Goal: Task Accomplishment & Management: Use online tool/utility

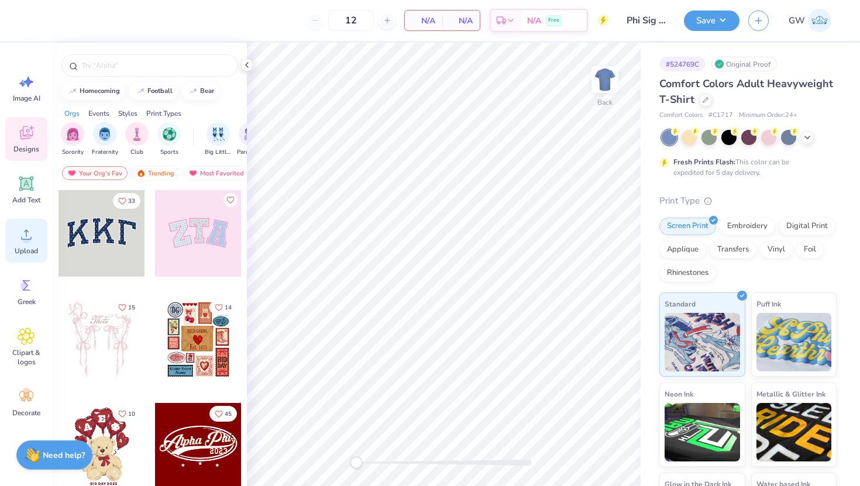
click at [29, 243] on div "Upload" at bounding box center [26, 241] width 42 height 44
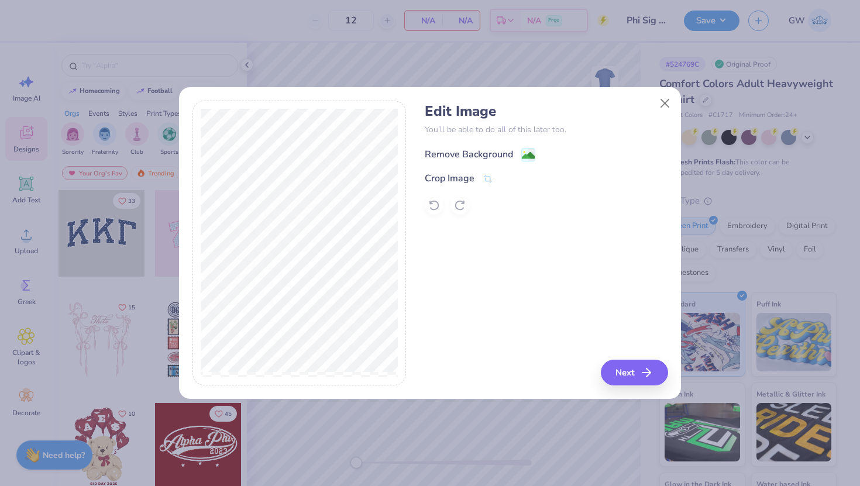
click at [518, 157] on div "Remove Background" at bounding box center [480, 154] width 111 height 15
click at [622, 364] on button "Next" at bounding box center [635, 373] width 67 height 26
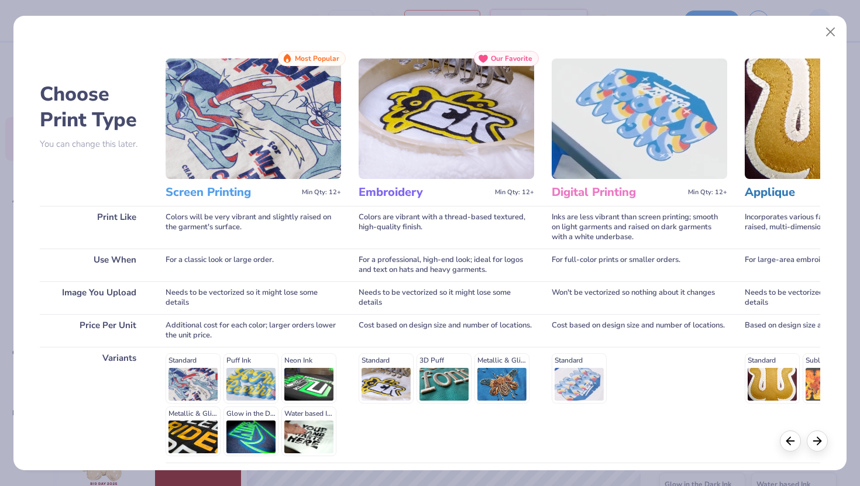
click at [201, 199] on h3 "Screen Printing" at bounding box center [232, 192] width 132 height 15
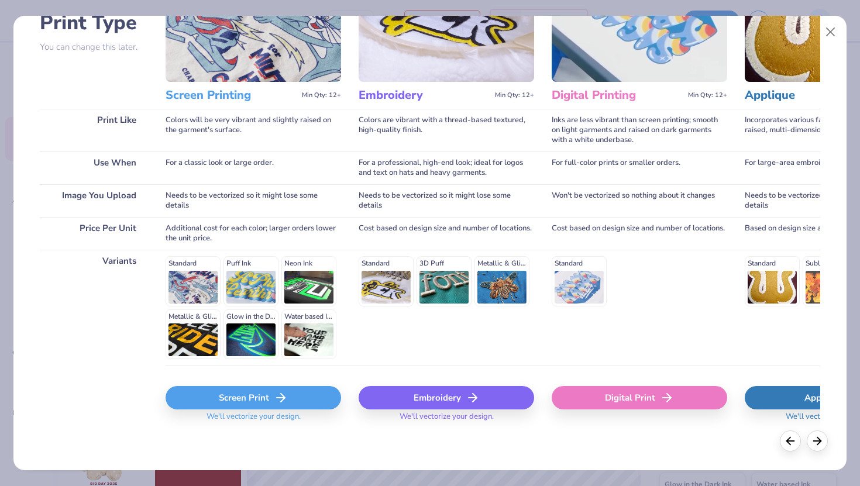
click at [248, 404] on div "Screen Print" at bounding box center [253, 397] width 175 height 23
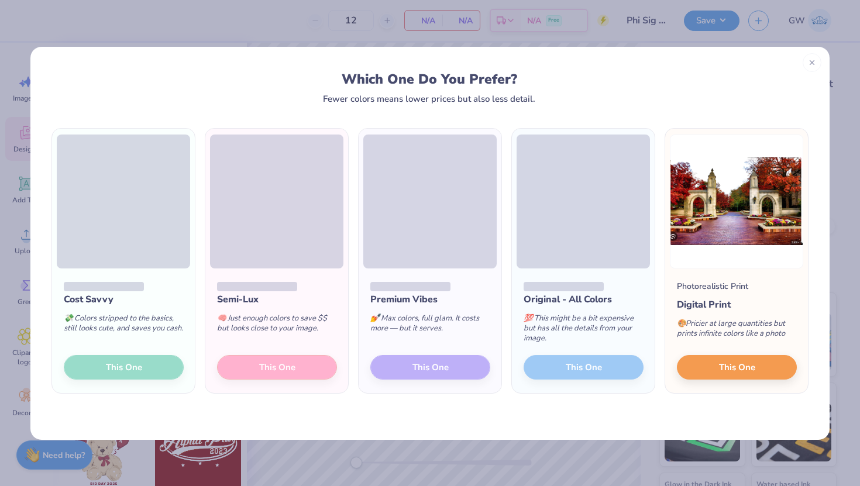
click at [120, 365] on div "Cost Savvy 💸 Colors stripped to the basics, still looks cute, and saves you cas…" at bounding box center [123, 330] width 143 height 125
click at [813, 70] on div "Which One Do You Prefer? Fewer colors means lower prices but also less detail." at bounding box center [429, 75] width 799 height 57
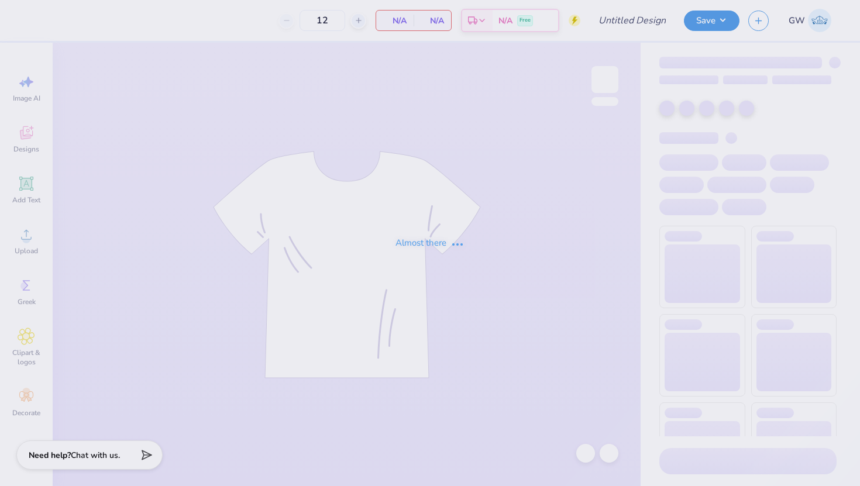
type input "Beta Dad's Weekend 2025"
type input "100"
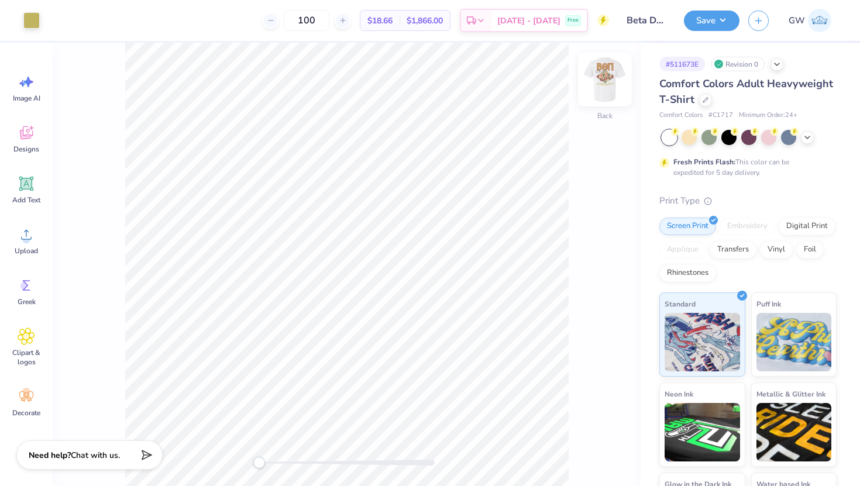
click at [599, 76] on img at bounding box center [604, 79] width 47 height 47
click at [599, 76] on img at bounding box center [604, 79] width 23 height 23
click at [805, 136] on polyline at bounding box center [807, 136] width 5 height 2
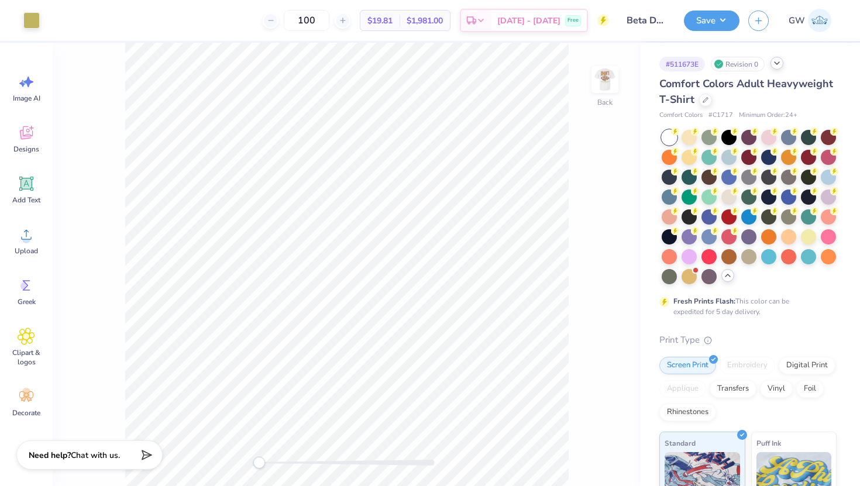
click at [777, 59] on icon at bounding box center [776, 62] width 9 height 9
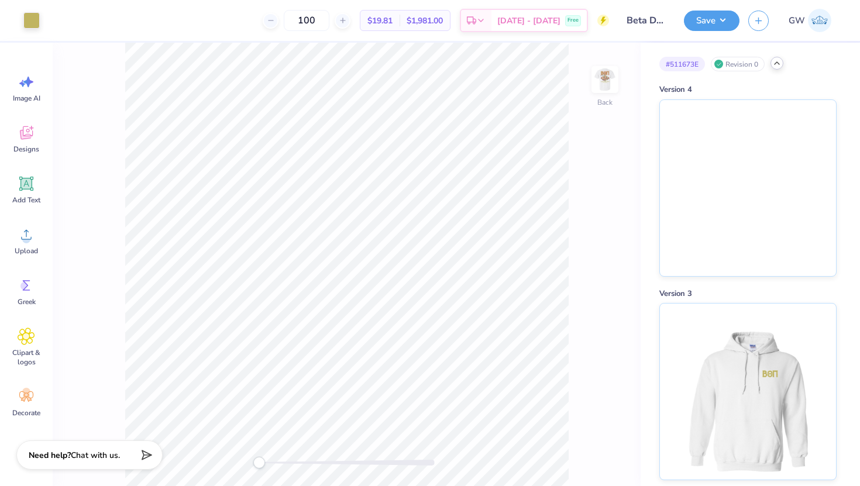
click at [775, 67] on icon at bounding box center [776, 62] width 9 height 9
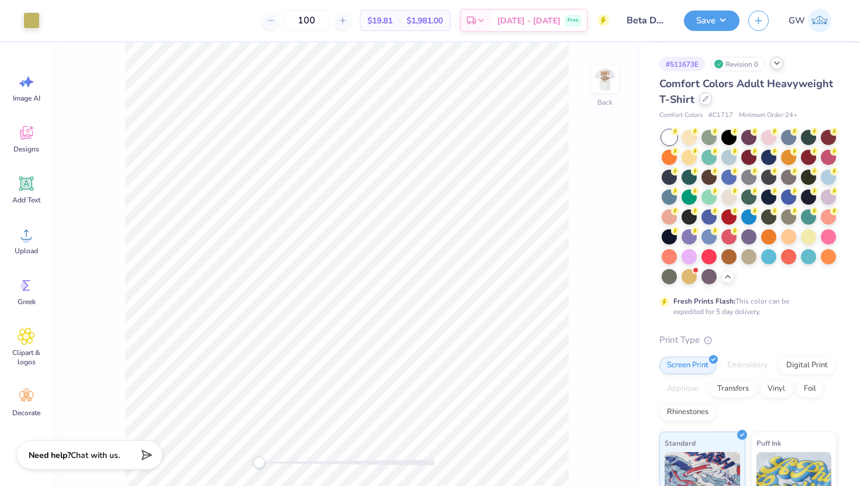
click at [704, 101] on icon at bounding box center [705, 99] width 6 height 6
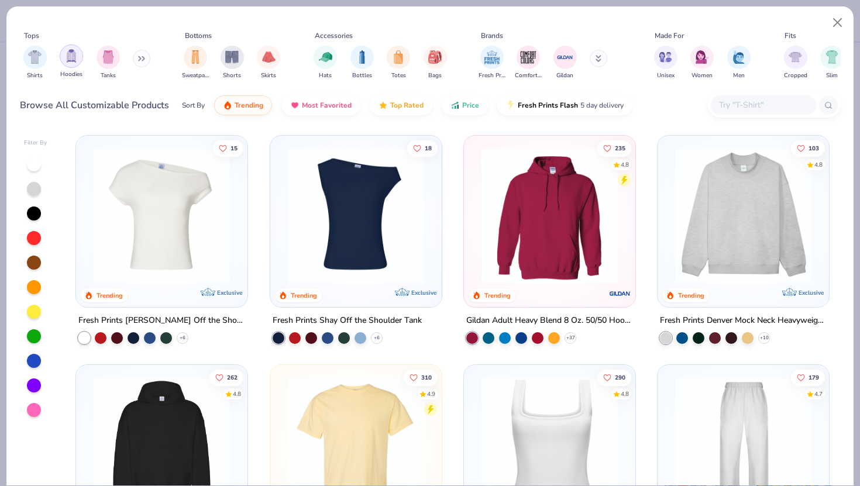
click at [70, 63] on div "filter for Hoodies" at bounding box center [71, 55] width 23 height 23
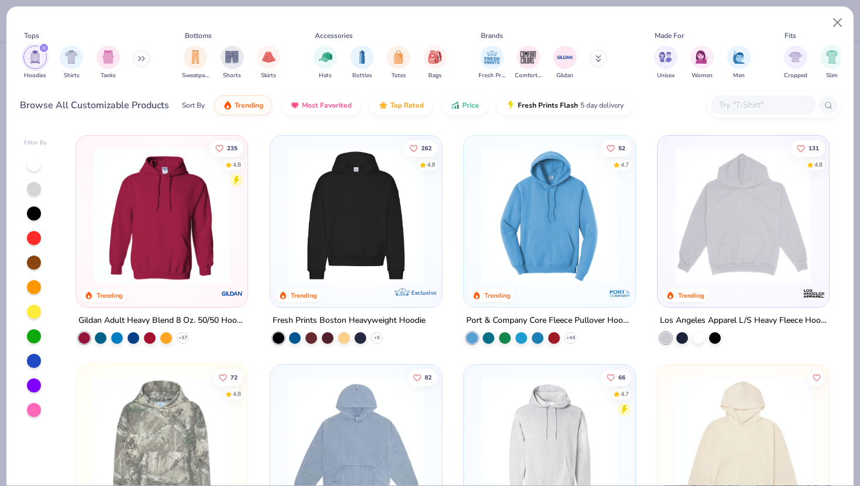
click at [183, 212] on img at bounding box center [162, 215] width 148 height 136
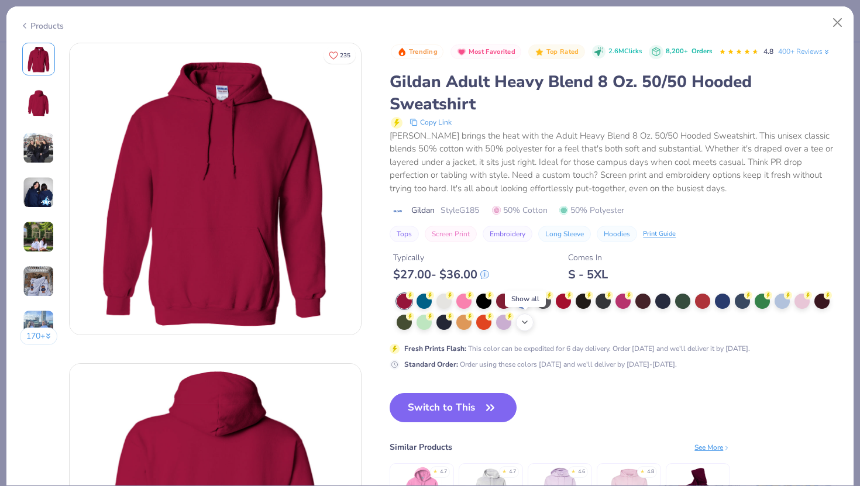
click at [530, 321] on div "+ 15" at bounding box center [525, 322] width 18 height 18
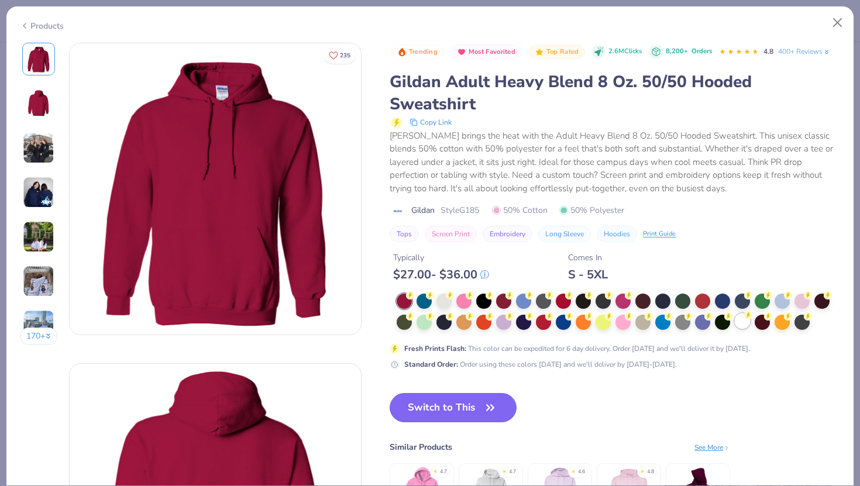
click at [742, 320] on div at bounding box center [742, 320] width 15 height 15
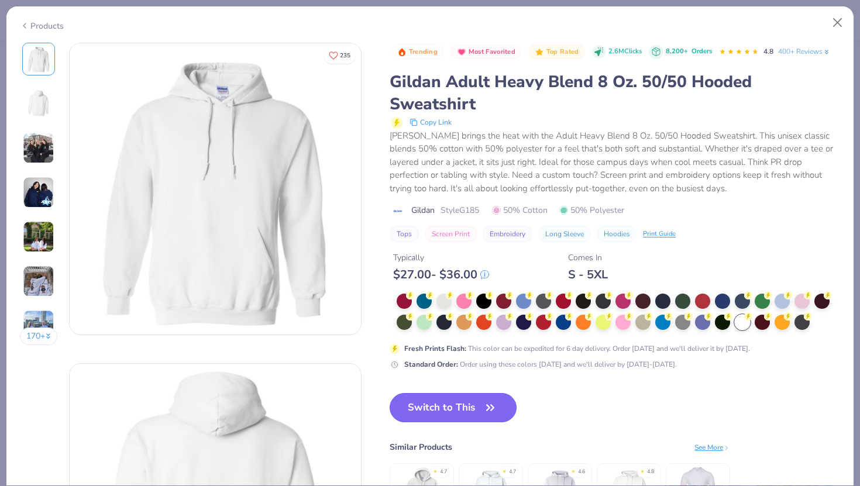
click at [446, 418] on button "Switch to This" at bounding box center [452, 407] width 127 height 29
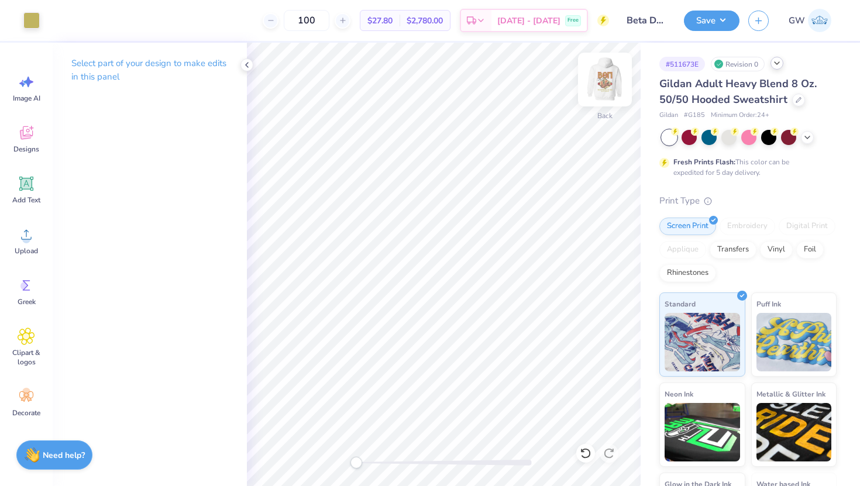
click at [608, 78] on img at bounding box center [604, 79] width 47 height 47
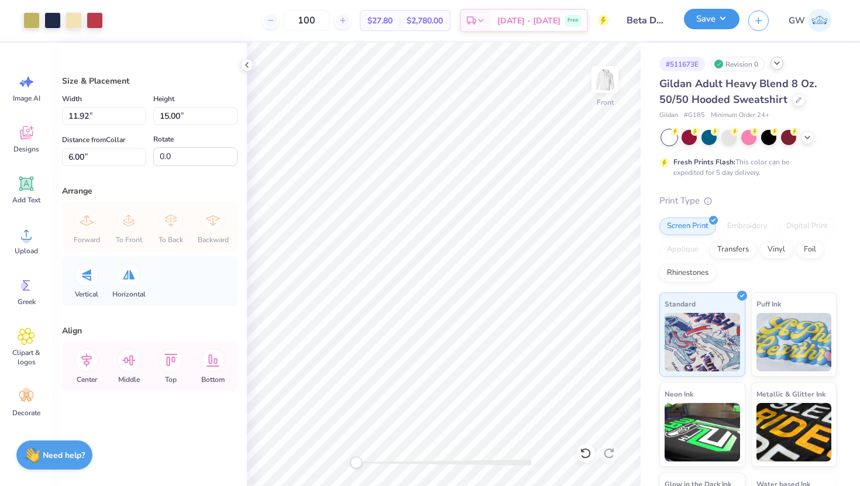
click at [704, 14] on button "Save" at bounding box center [712, 19] width 56 height 20
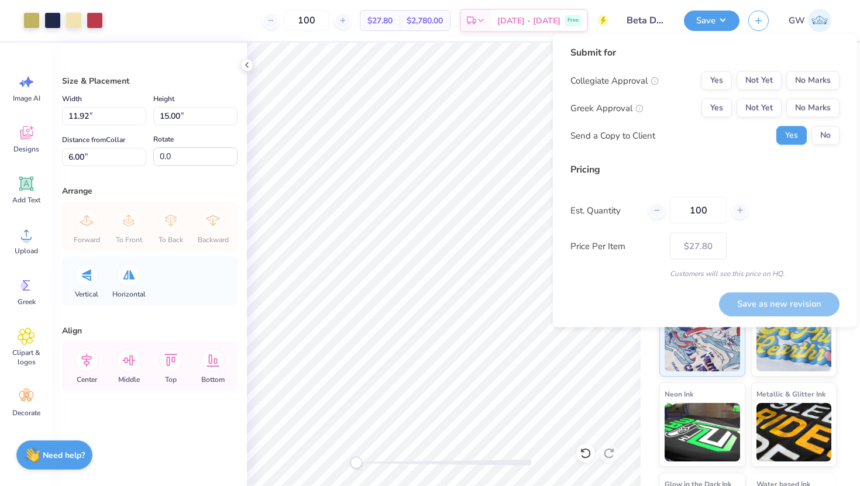
click at [822, 96] on div "Collegiate Approval Yes Not Yet No Marks Greek Approval Yes Not Yet No Marks Se…" at bounding box center [704, 108] width 269 height 74
click at [822, 80] on button "No Marks" at bounding box center [812, 80] width 53 height 19
click at [711, 113] on button "Yes" at bounding box center [716, 108] width 30 height 19
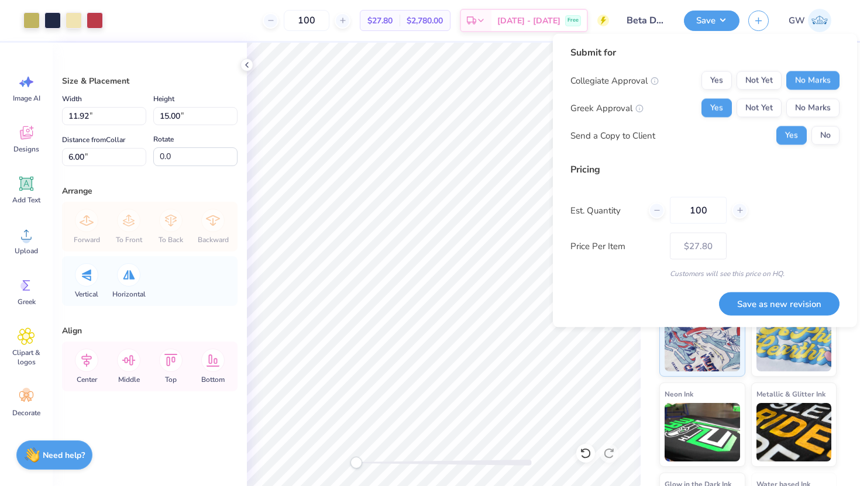
click at [755, 298] on button "Save as new revision" at bounding box center [779, 304] width 120 height 24
type input "$27.80"
